Goal: Transaction & Acquisition: Purchase product/service

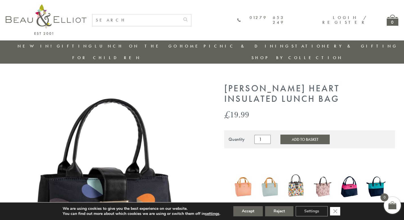
click at [336, 212] on icon "Close GDPR Cookie Banner" at bounding box center [335, 211] width 10 height 9
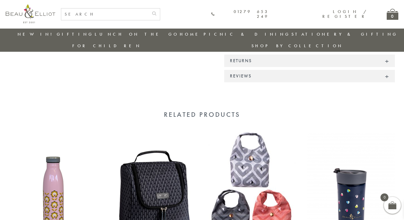
scroll to position [503, 0]
